Goal: Information Seeking & Learning: Learn about a topic

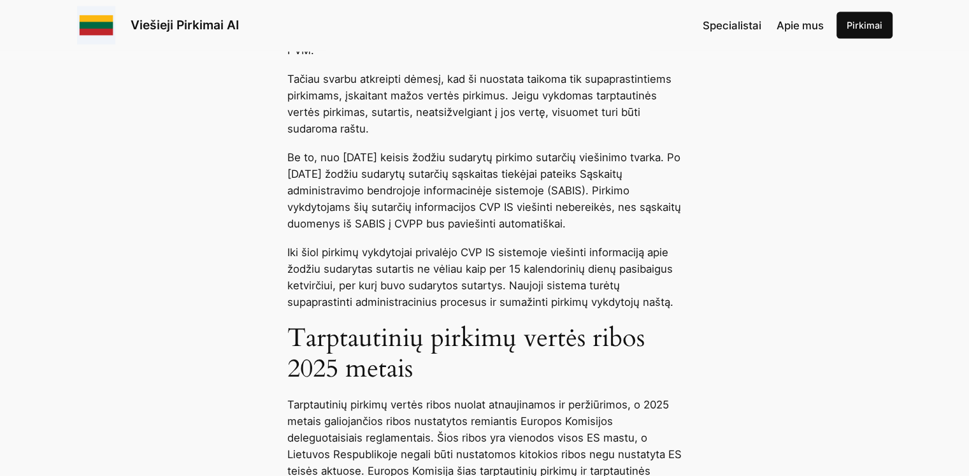
scroll to position [2923, 0]
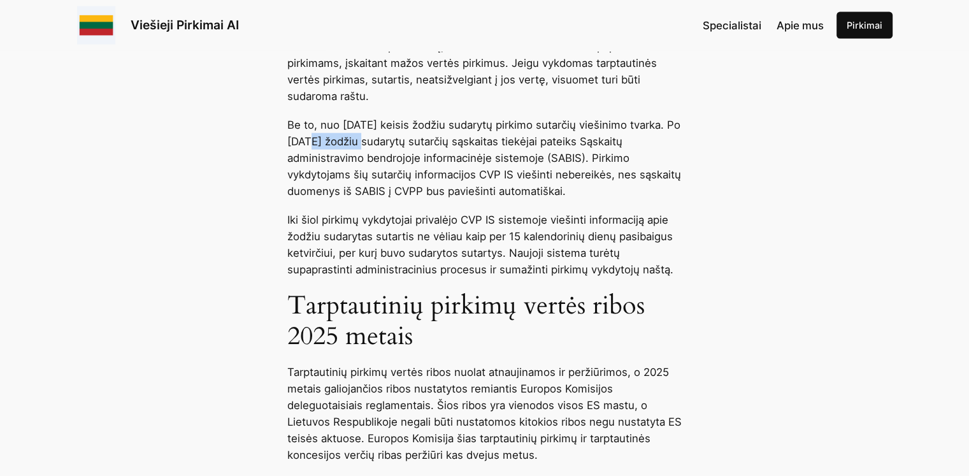
drag, startPoint x: 344, startPoint y: 164, endPoint x: 394, endPoint y: 169, distance: 49.9
click at [394, 169] on p "Be to, nuo [DATE] keisis žodžiu sudarytų pirkimo sutarčių viešinimo tvarka. Po …" at bounding box center [484, 158] width 395 height 83
click at [490, 199] on p "Be to, nuo [DATE] keisis žodžiu sudarytų pirkimo sutarčių viešinimo tvarka. Po …" at bounding box center [484, 158] width 395 height 83
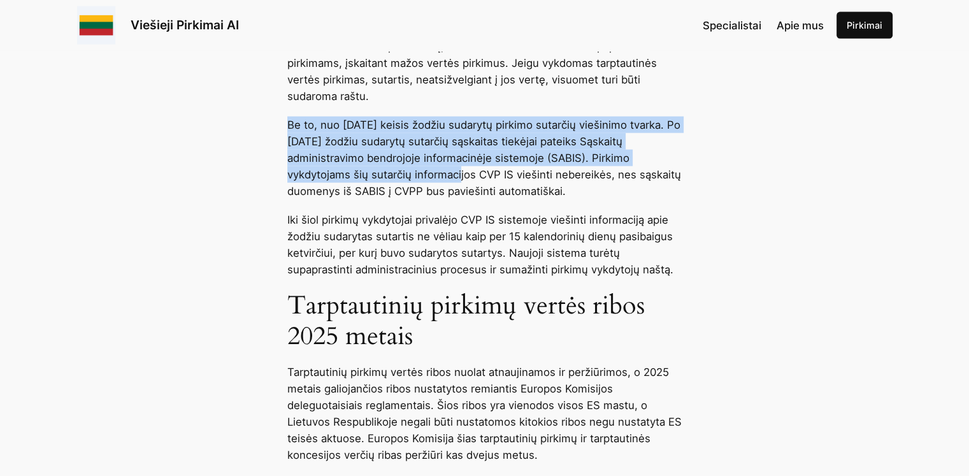
drag, startPoint x: 285, startPoint y: 146, endPoint x: 412, endPoint y: 197, distance: 136.9
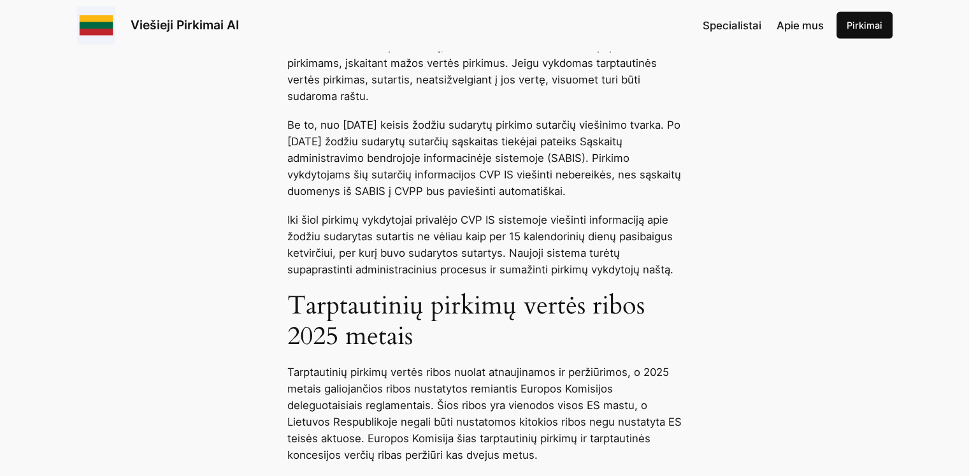
drag, startPoint x: 354, startPoint y: 266, endPoint x: 370, endPoint y: 257, distance: 18.2
click at [361, 262] on p "Iki šiol pirkimų vykdytojai privalėjo CVP IS sistemoje viešinti informaciją api…" at bounding box center [484, 244] width 395 height 66
click at [371, 257] on p "Iki šiol pirkimų vykdytojai privalėjo CVP IS sistemoje viešinti informaciją api…" at bounding box center [484, 244] width 395 height 66
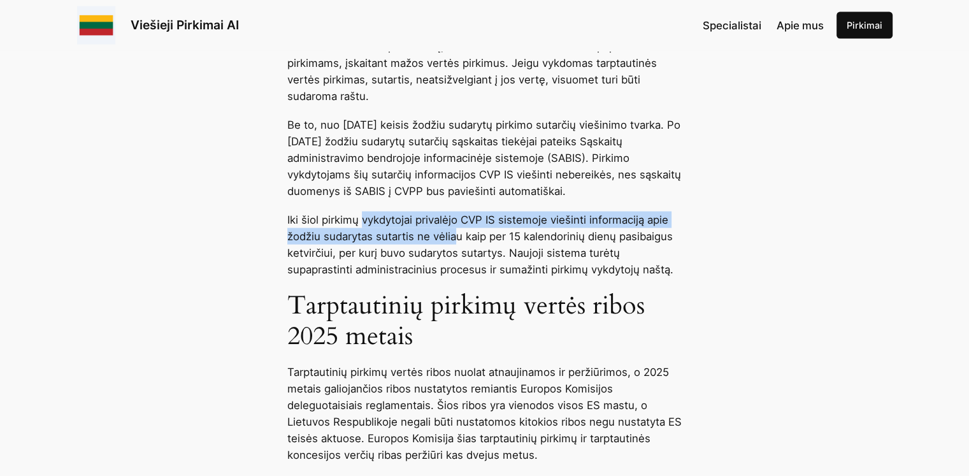
drag, startPoint x: 362, startPoint y: 253, endPoint x: 458, endPoint y: 269, distance: 97.4
click at [458, 269] on p "Iki šiol pirkimų vykdytojai privalėjo CVP IS sistemoje viešinti informaciją api…" at bounding box center [484, 244] width 395 height 66
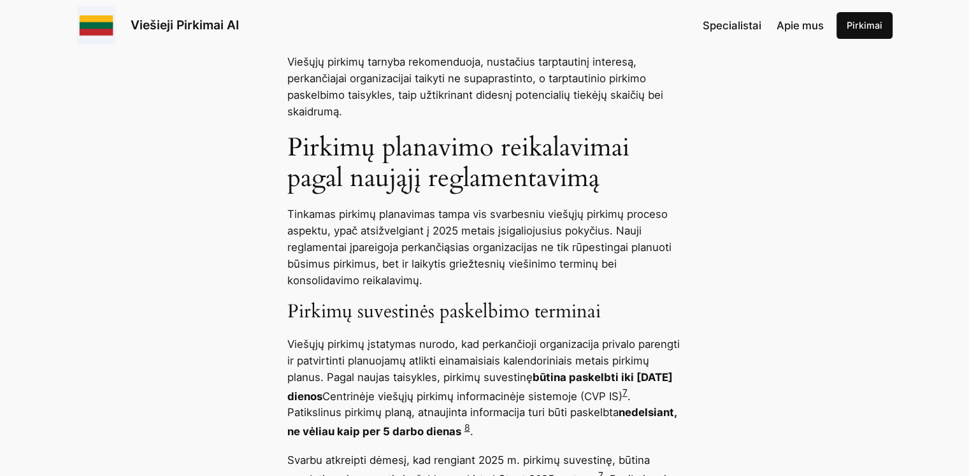
scroll to position [4615, 0]
